Goal: Information Seeking & Learning: Learn about a topic

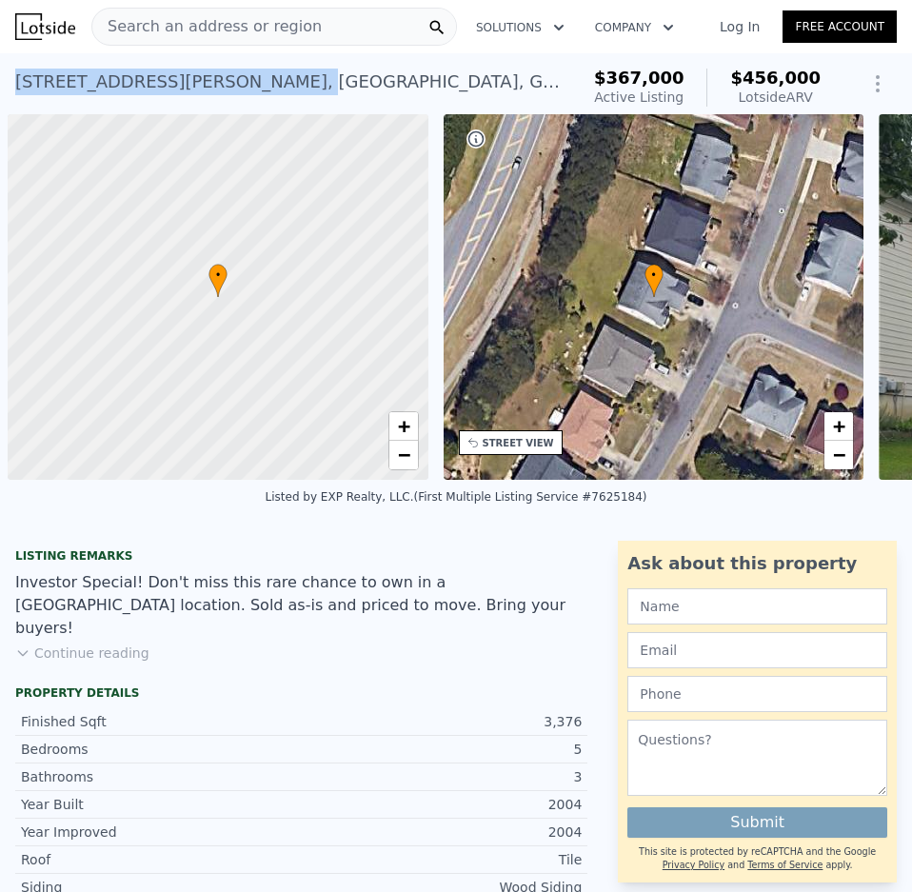
scroll to position [0, 8]
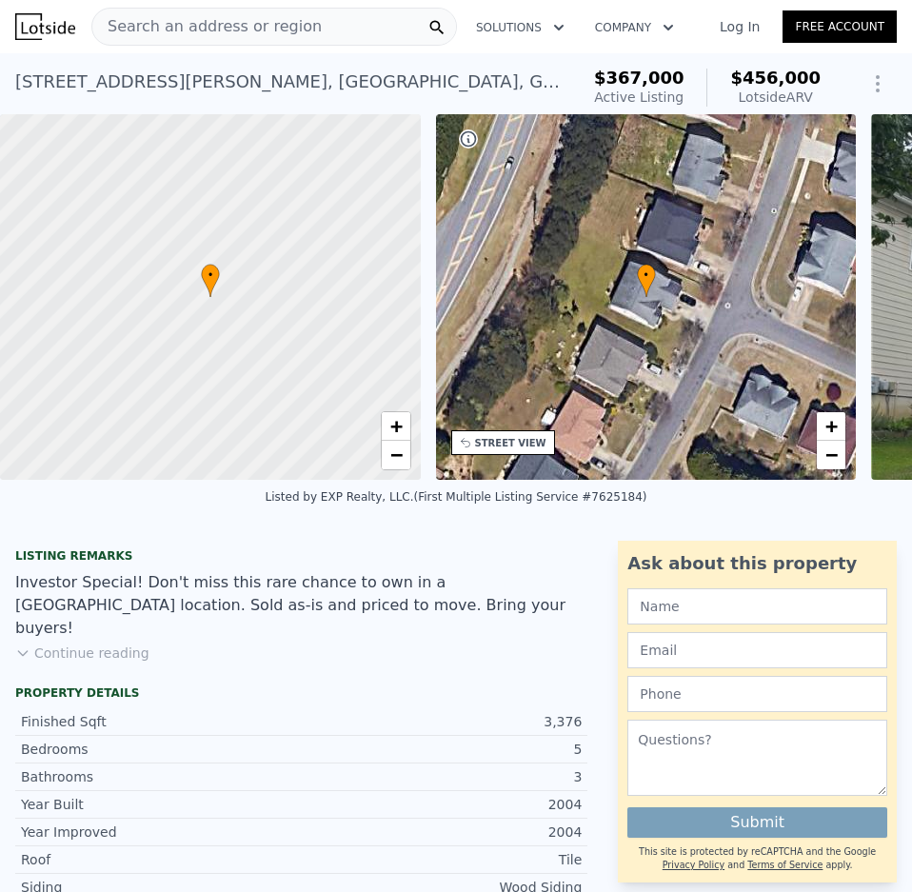
click at [302, 23] on div "Search an address or region" at bounding box center [274, 27] width 366 height 38
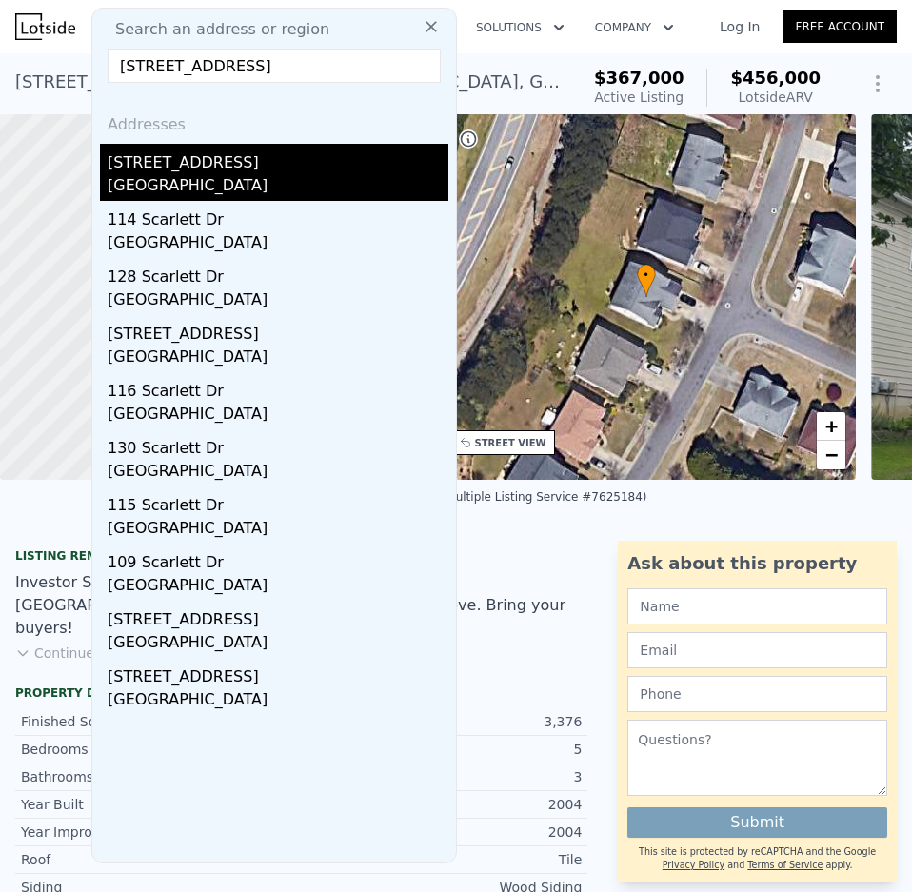
type input "[STREET_ADDRESS]"
click at [193, 195] on div "[GEOGRAPHIC_DATA]" at bounding box center [278, 187] width 341 height 27
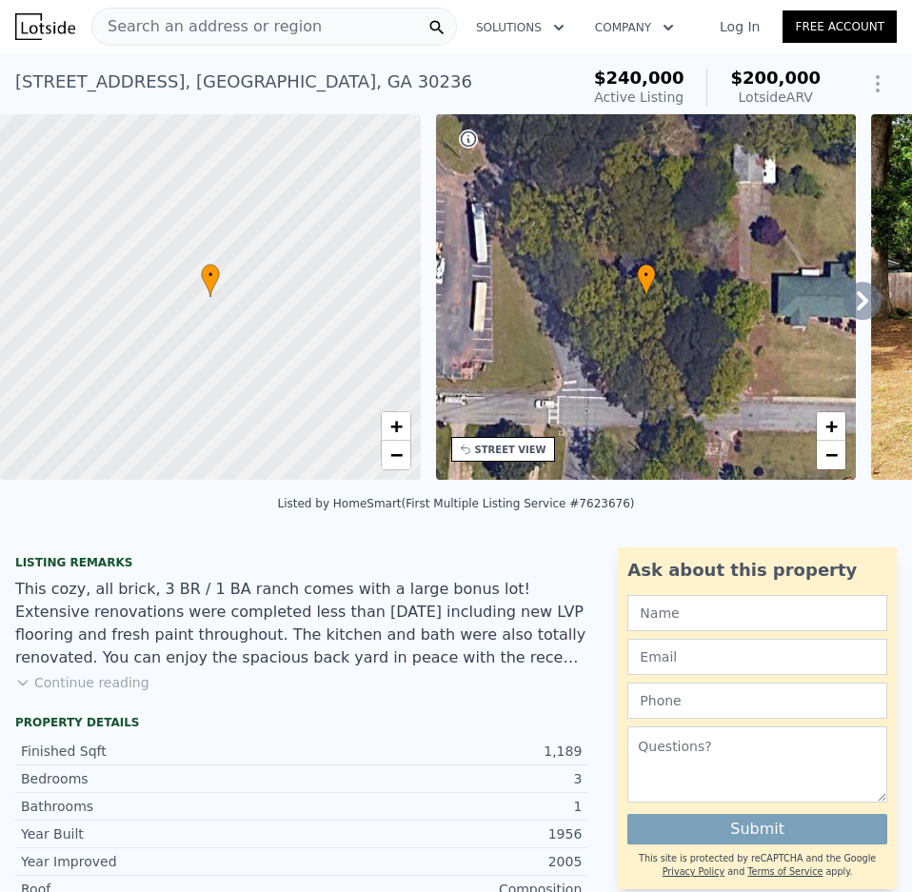
click at [226, 25] on span "Search an address or region" at bounding box center [207, 26] width 230 height 23
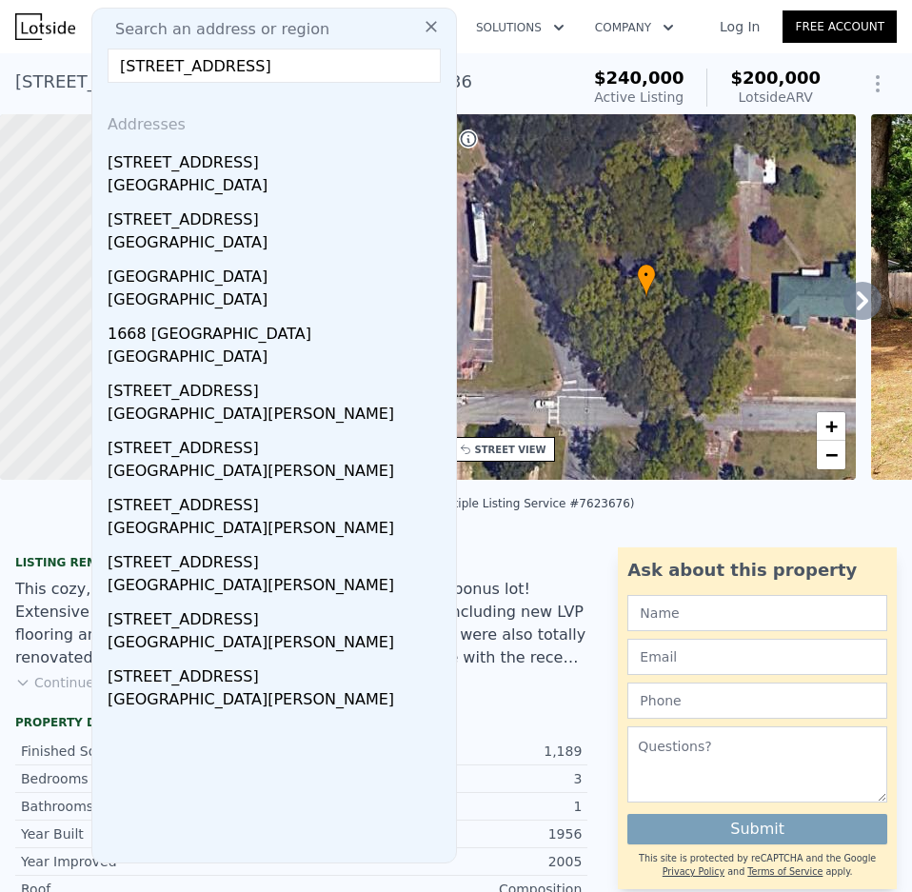
type input "[STREET_ADDRESS]"
click at [219, 71] on input "[STREET_ADDRESS]" at bounding box center [274, 66] width 333 height 34
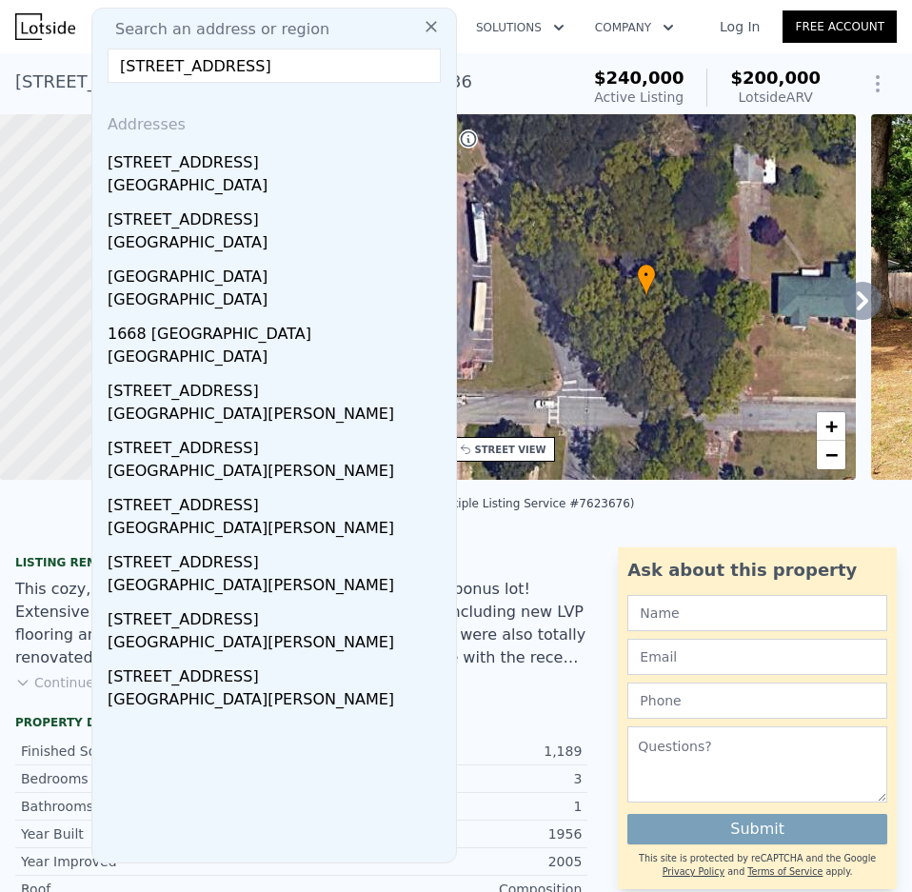
click at [429, 28] on button at bounding box center [431, 26] width 34 height 38
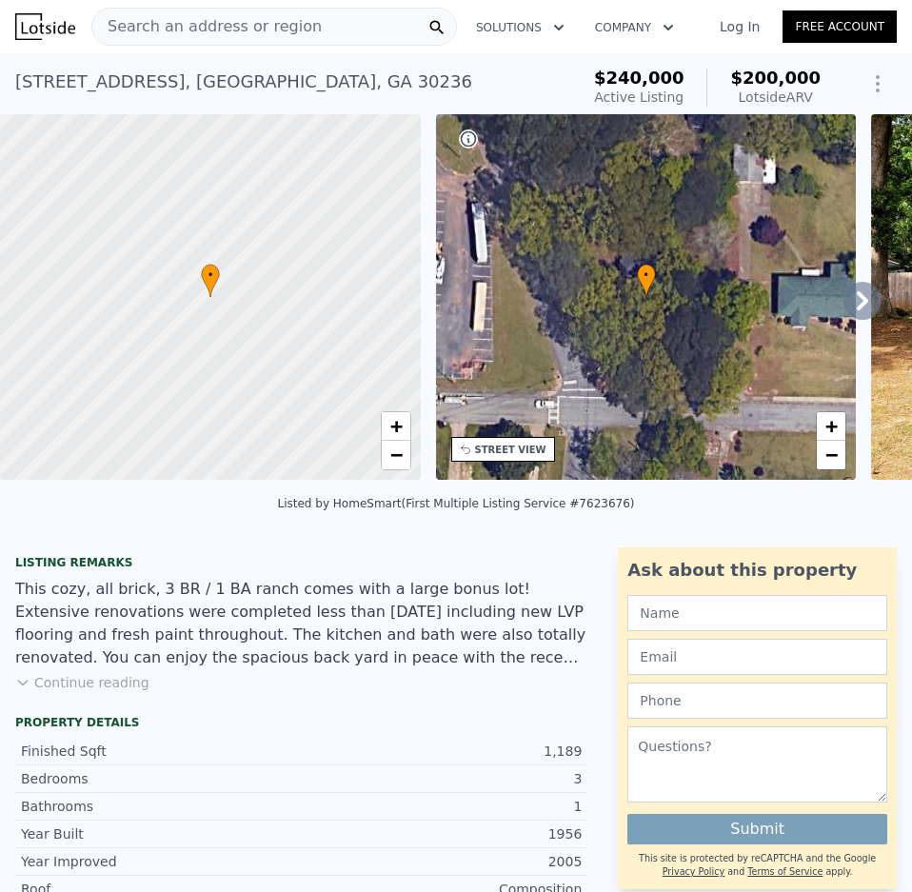
click at [236, 28] on span "Search an address or region" at bounding box center [207, 26] width 230 height 23
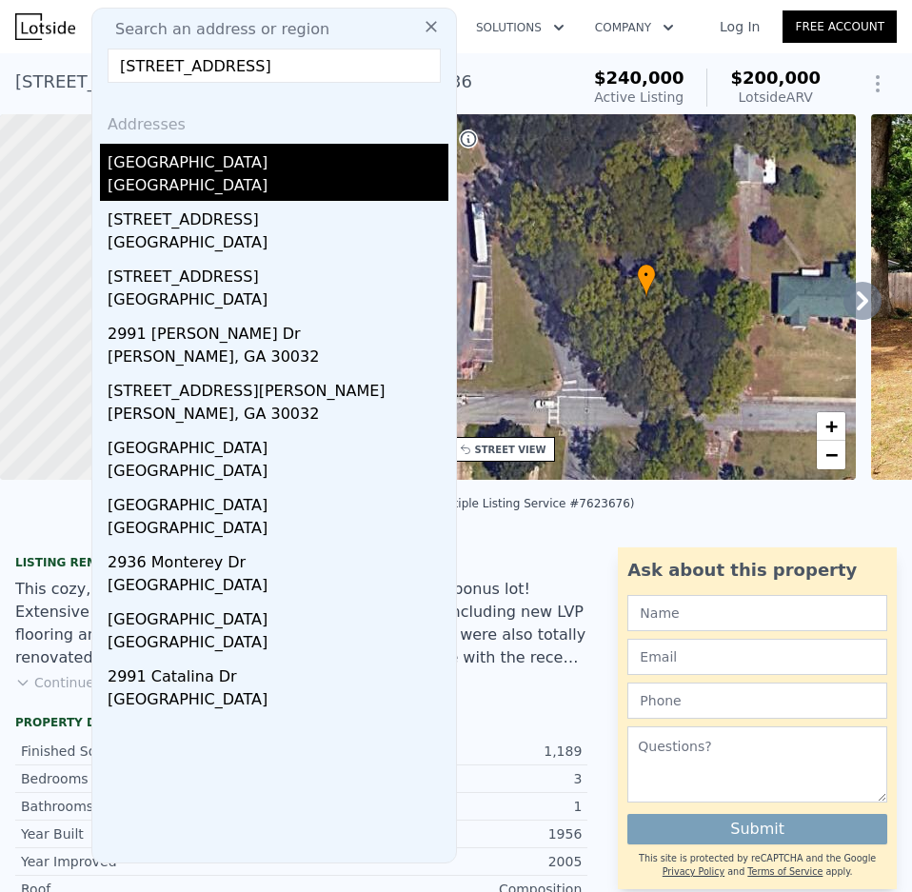
type input "[STREET_ADDRESS]"
click at [189, 168] on div "[GEOGRAPHIC_DATA]" at bounding box center [278, 159] width 341 height 30
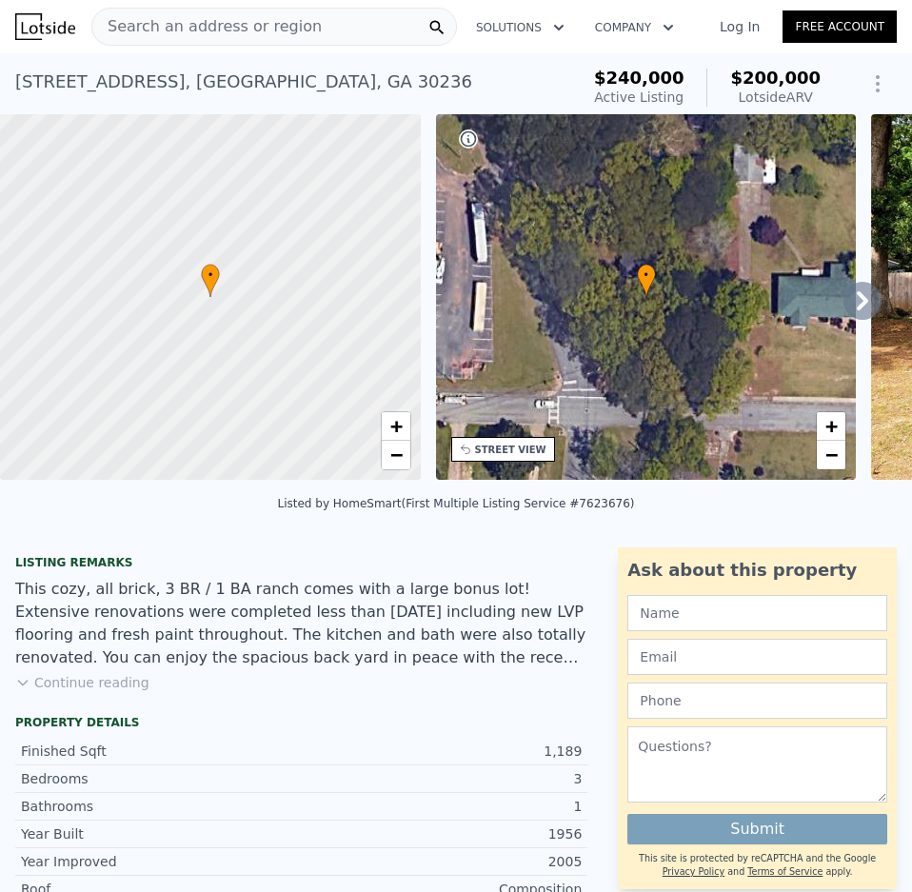
type input "3"
type input "2"
type input "4"
type input "1539"
type input "2202"
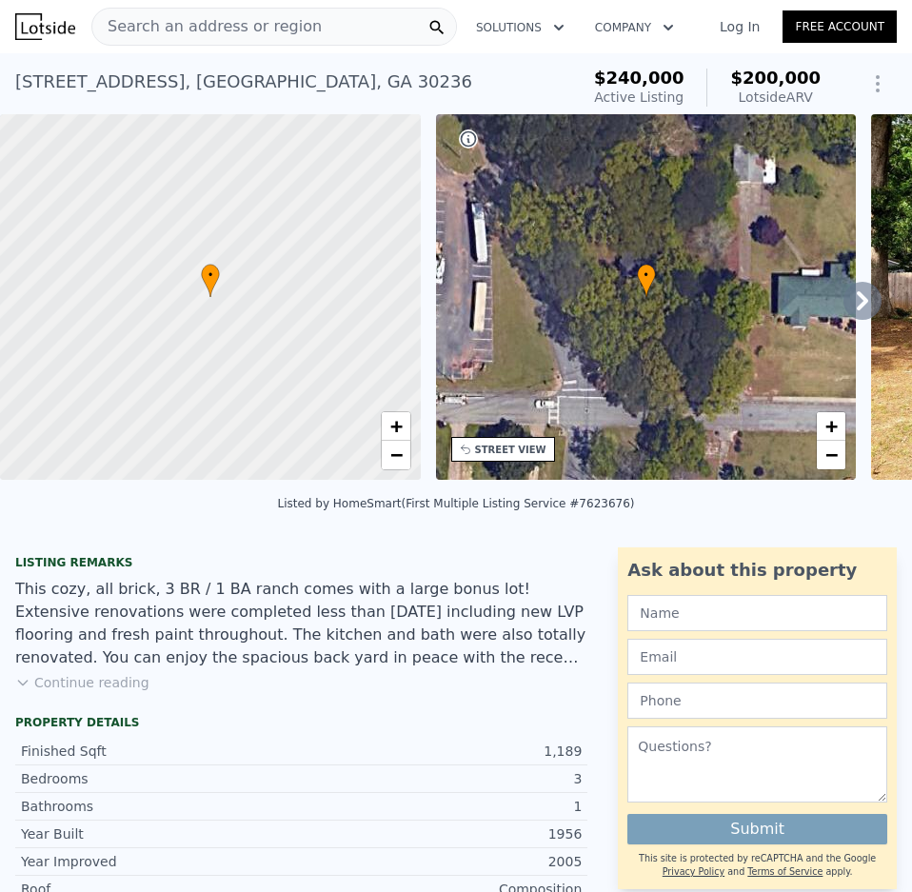
type input "8276.4"
type input "13068"
type input "$ 416,000"
type input "5"
type input "$ 140,803"
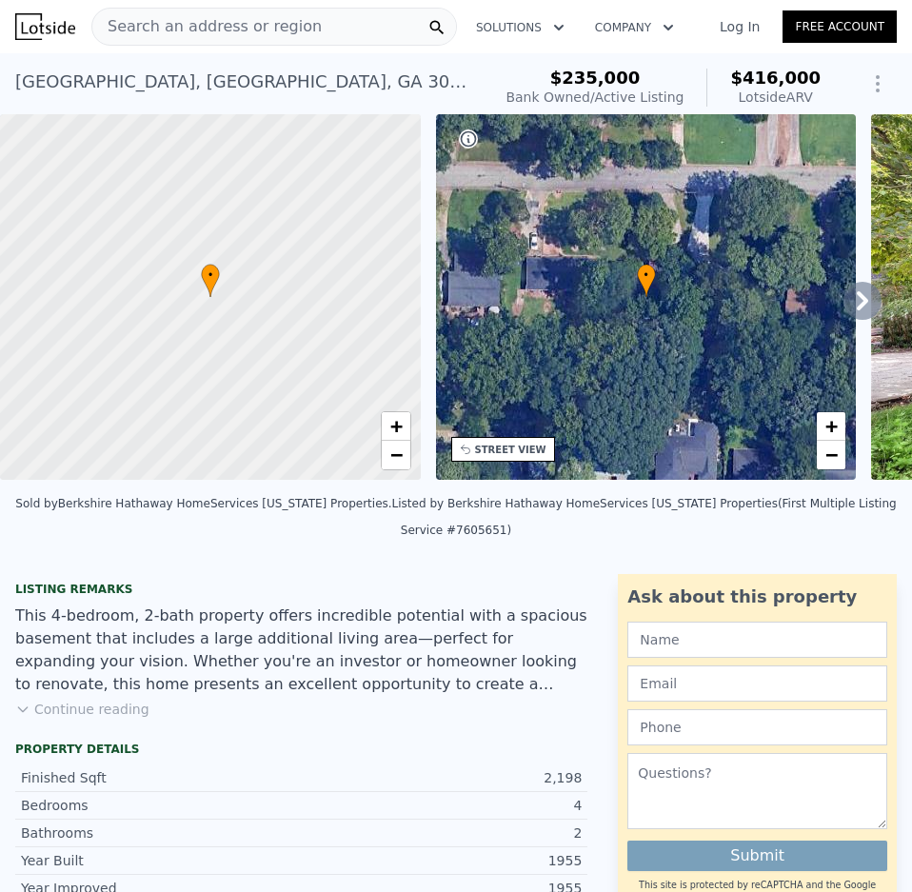
click at [260, 24] on span "Search an address or region" at bounding box center [207, 26] width 230 height 23
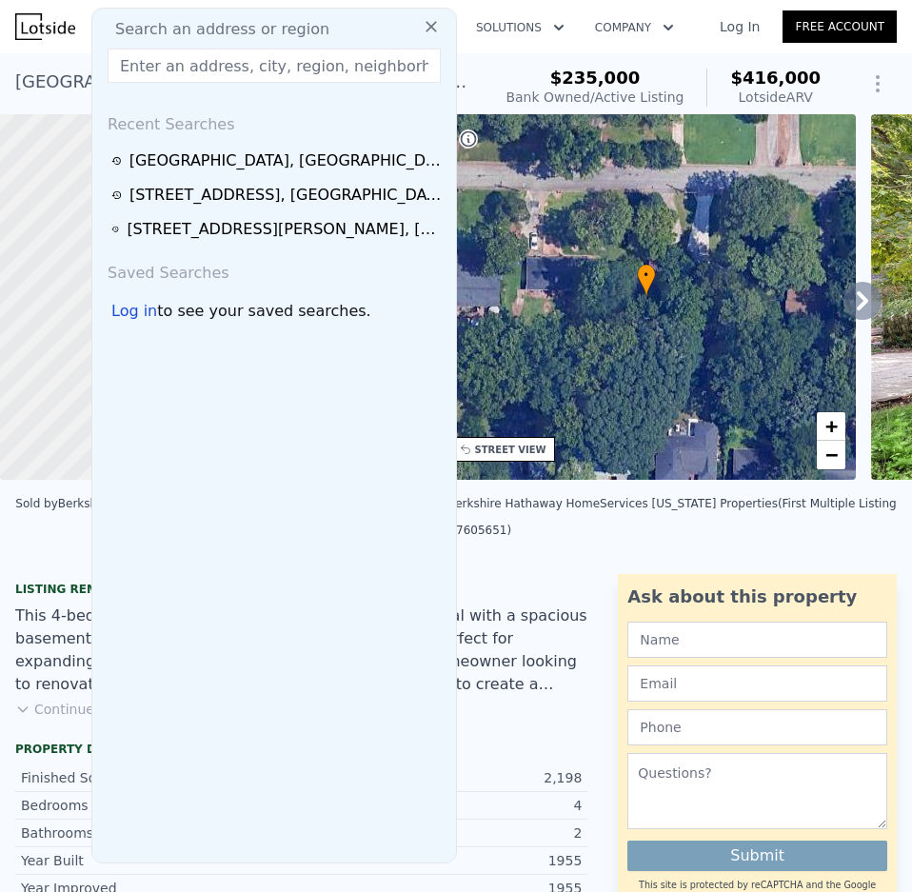
click at [238, 68] on input "text" at bounding box center [274, 66] width 333 height 34
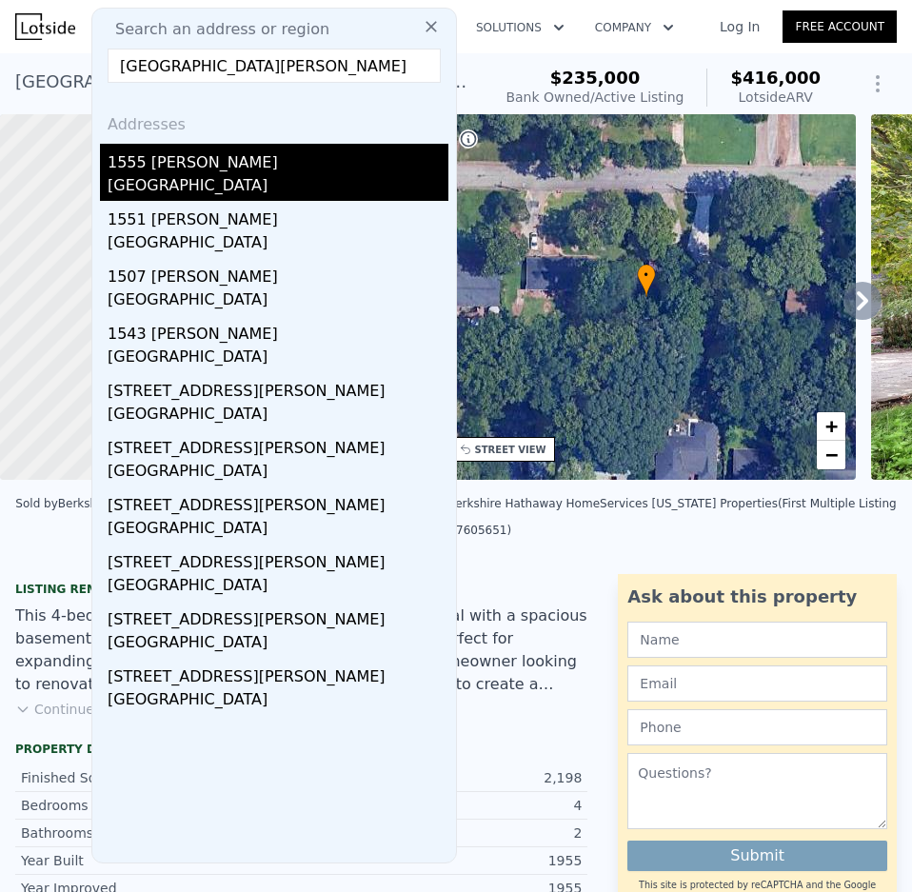
type input "[GEOGRAPHIC_DATA][PERSON_NAME]"
click at [217, 170] on div "1555 [PERSON_NAME]" at bounding box center [278, 159] width 341 height 30
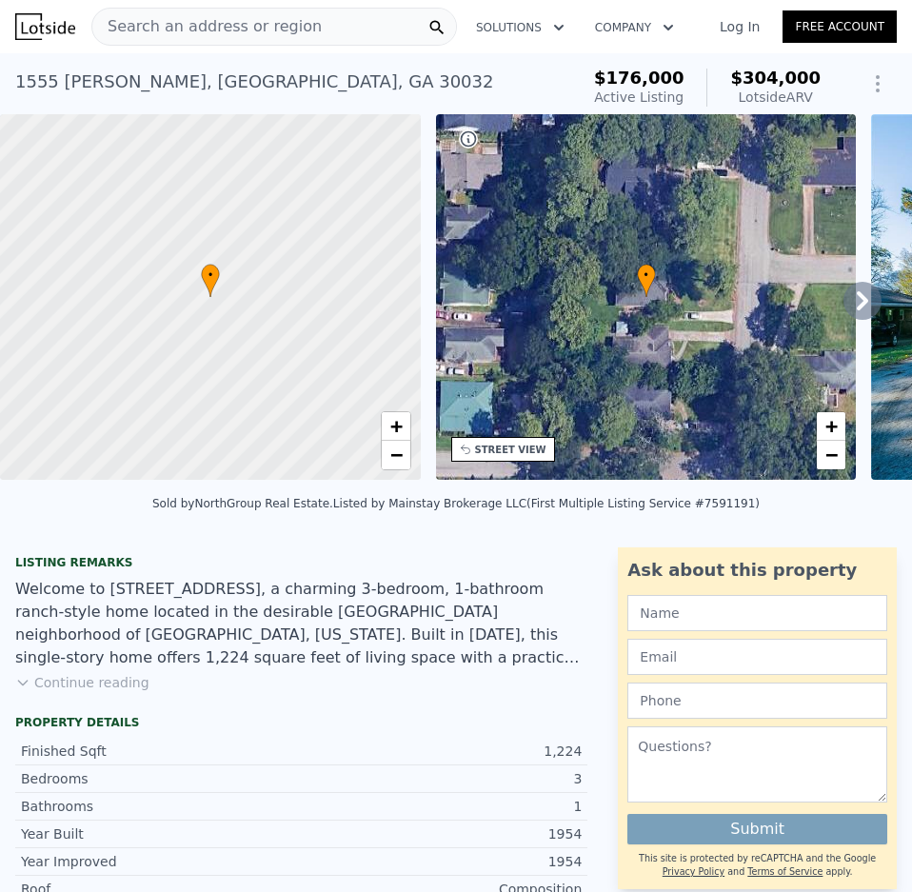
click at [295, 29] on div "Search an address or region" at bounding box center [274, 27] width 366 height 38
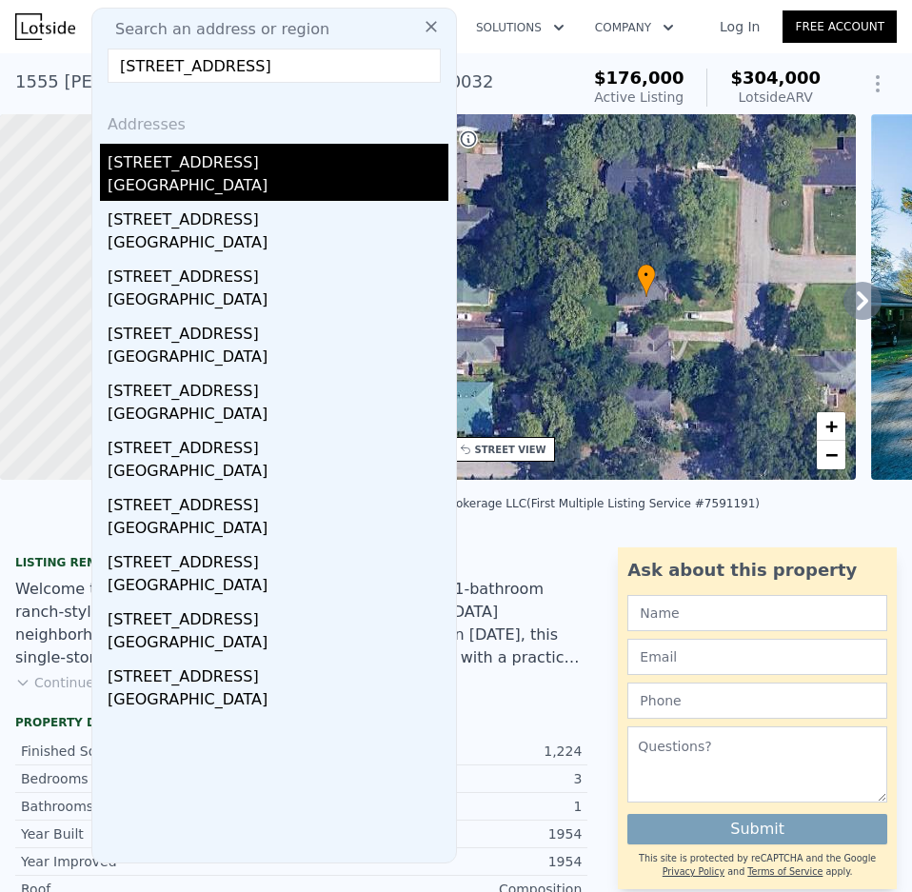
type input "[STREET_ADDRESS]"
click at [158, 168] on div "[STREET_ADDRESS]" at bounding box center [278, 159] width 341 height 30
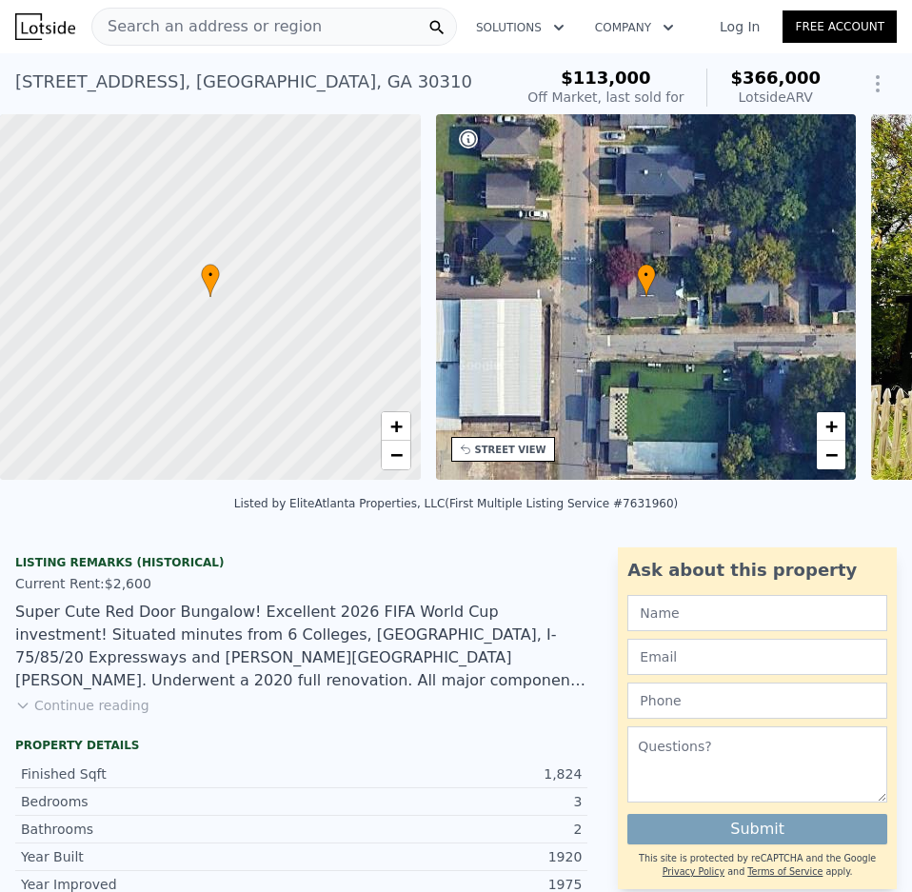
click at [258, 26] on span "Search an address or region" at bounding box center [207, 26] width 230 height 23
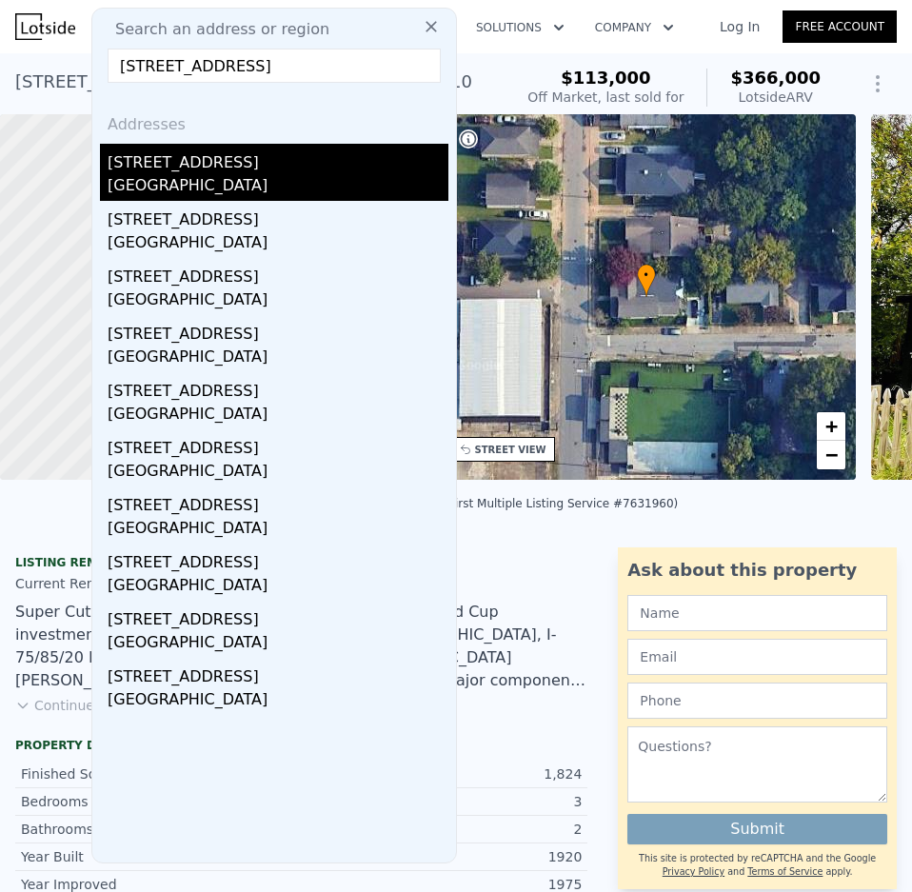
type input "[STREET_ADDRESS]"
click at [148, 189] on div "[GEOGRAPHIC_DATA]" at bounding box center [278, 187] width 341 height 27
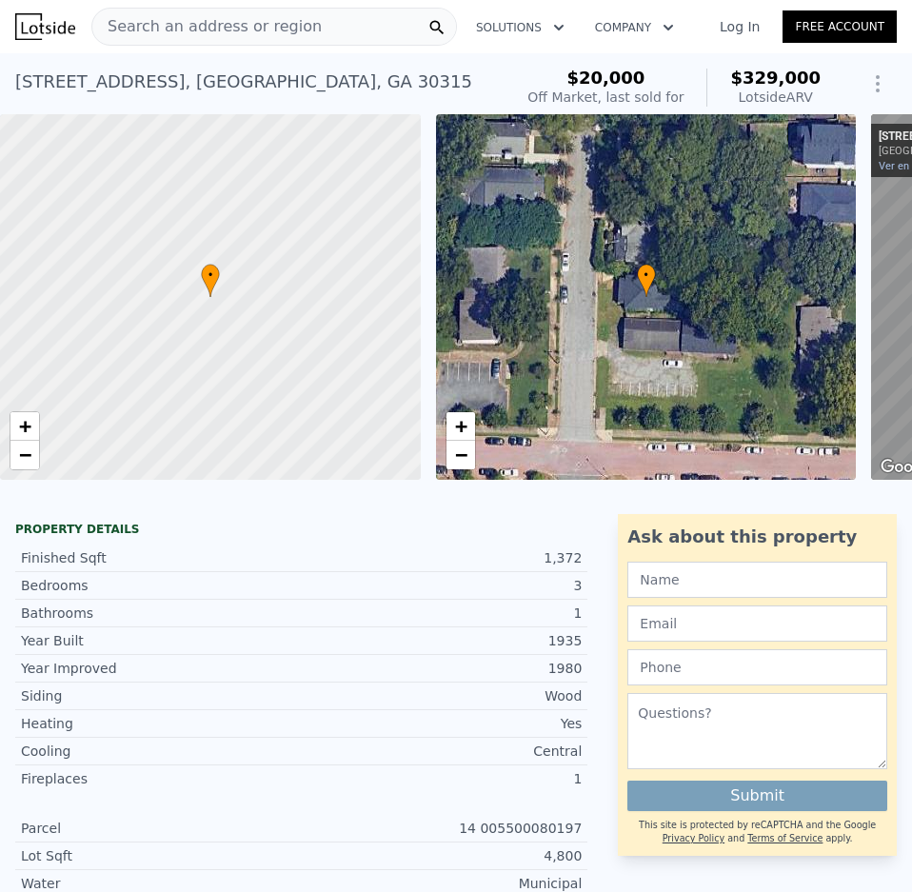
click at [290, 24] on span "Search an address or region" at bounding box center [207, 26] width 230 height 23
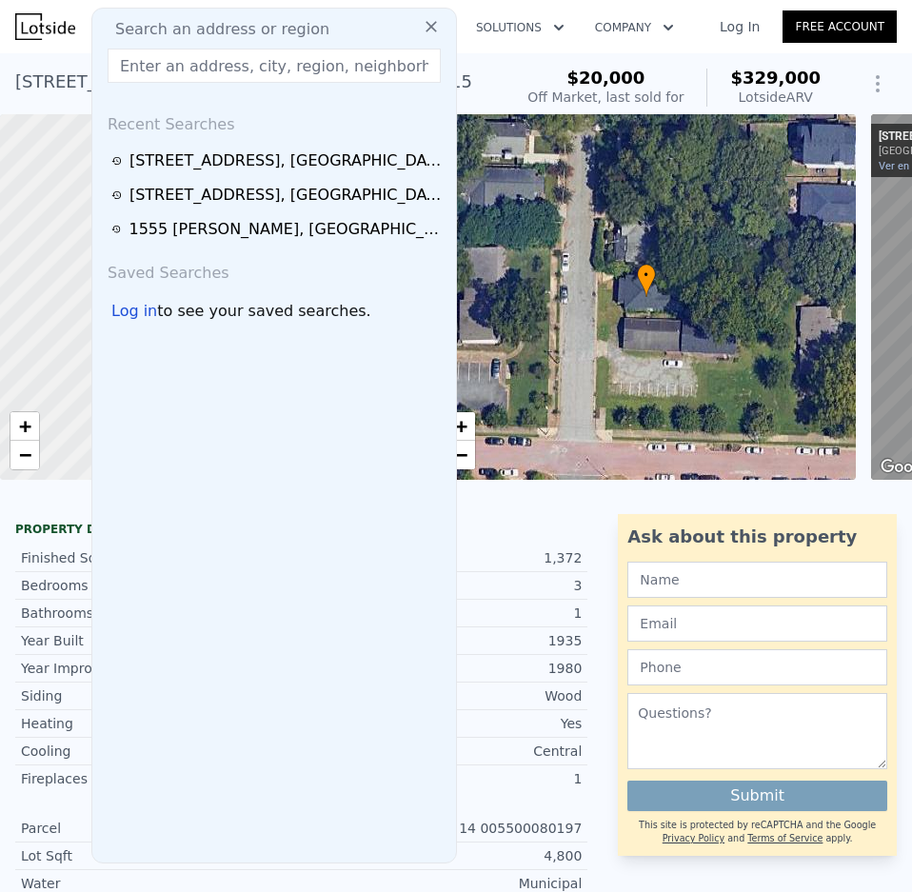
click at [200, 70] on input "text" at bounding box center [274, 66] width 333 height 34
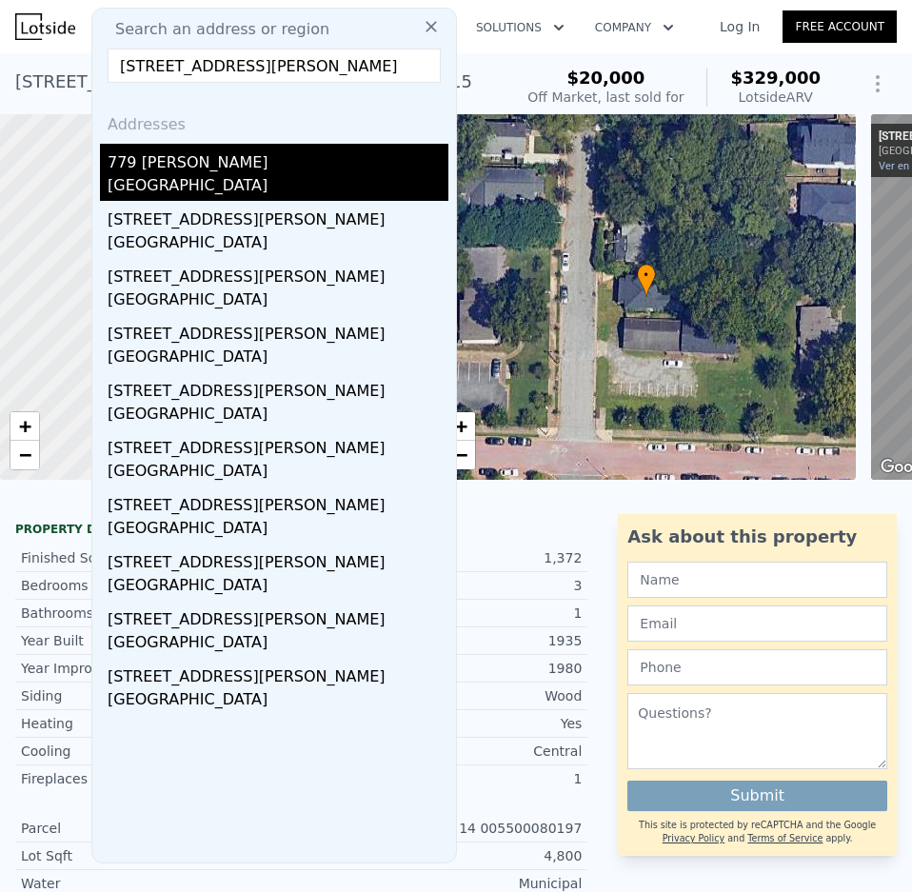
type input "[STREET_ADDRESS][PERSON_NAME]"
click at [186, 163] on div "779 [PERSON_NAME]" at bounding box center [278, 159] width 341 height 30
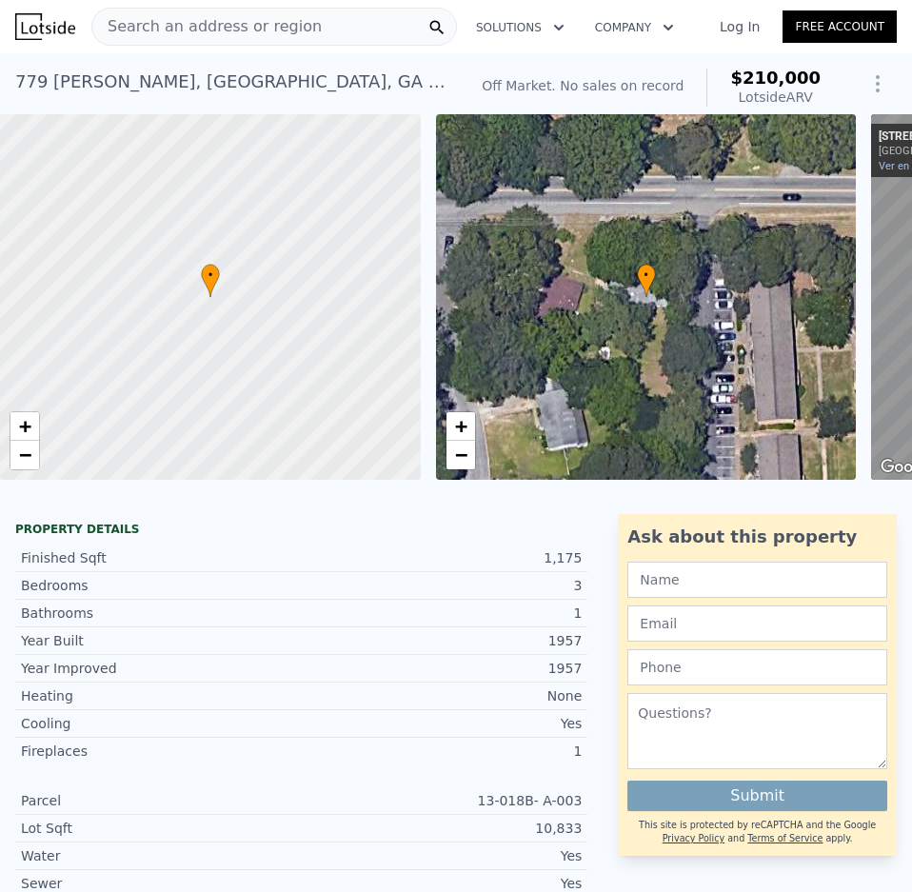
click at [642, 98] on div "Off Market. No sales on record" at bounding box center [583, 87] width 202 height 23
